Goal: Information Seeking & Learning: Learn about a topic

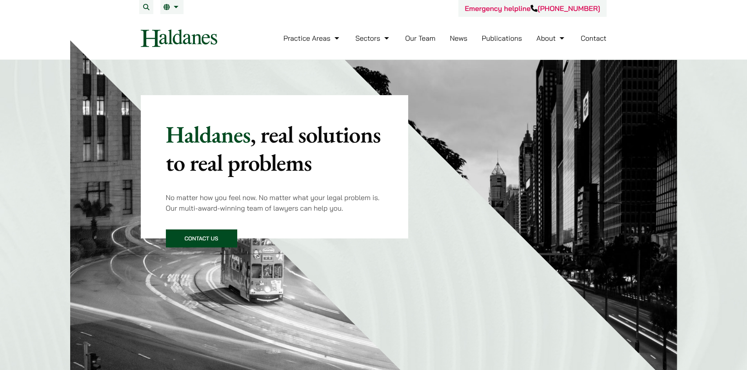
click at [419, 38] on link "Our Team" at bounding box center [420, 38] width 30 height 9
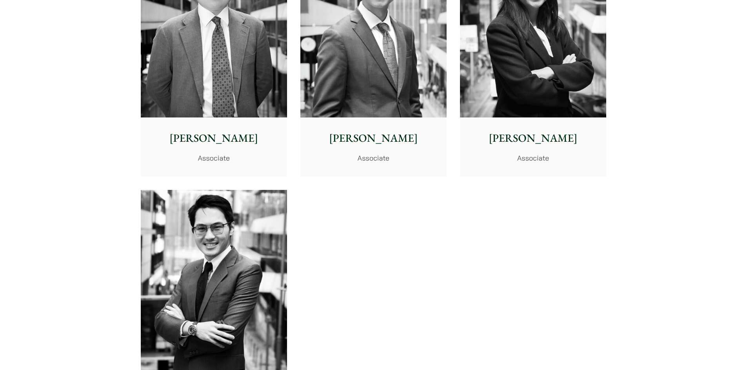
scroll to position [3253, 0]
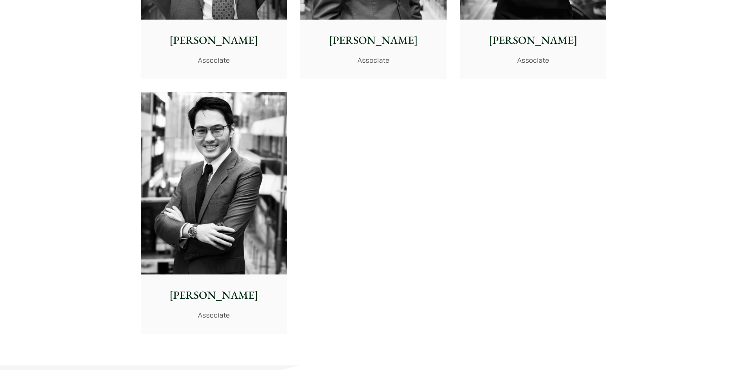
click at [229, 221] on img at bounding box center [214, 183] width 146 height 183
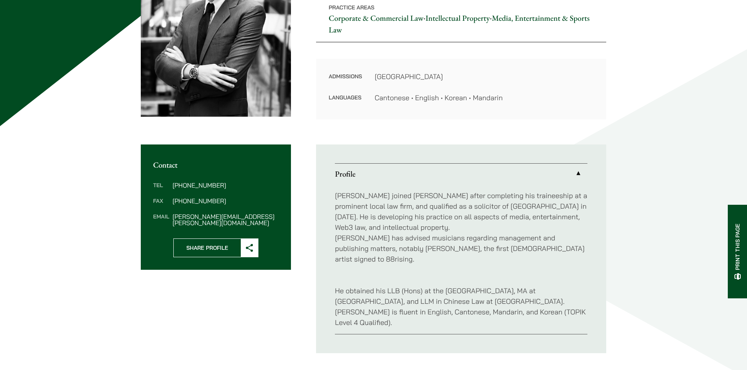
scroll to position [157, 0]
click at [577, 175] on link "Profile" at bounding box center [461, 173] width 252 height 20
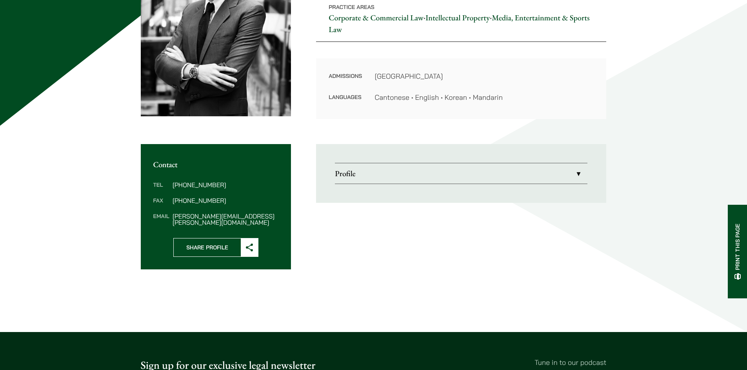
click at [577, 175] on link "Profile" at bounding box center [461, 173] width 252 height 20
